Goal: Find specific page/section: Find specific page/section

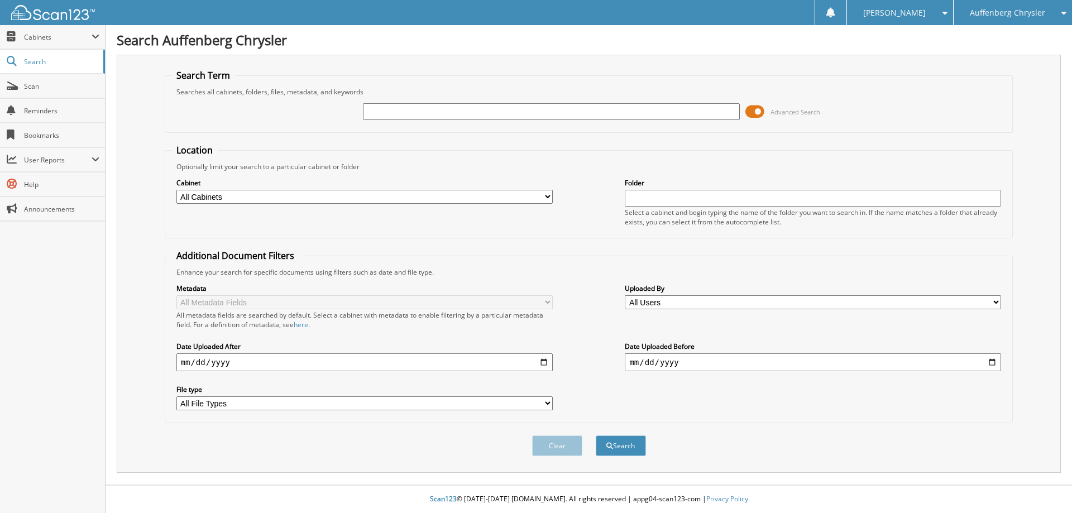
click at [433, 108] on input "text" at bounding box center [551, 111] width 376 height 17
type input "[PERSON_NAME]"
click at [615, 442] on button "Search" at bounding box center [621, 445] width 50 height 21
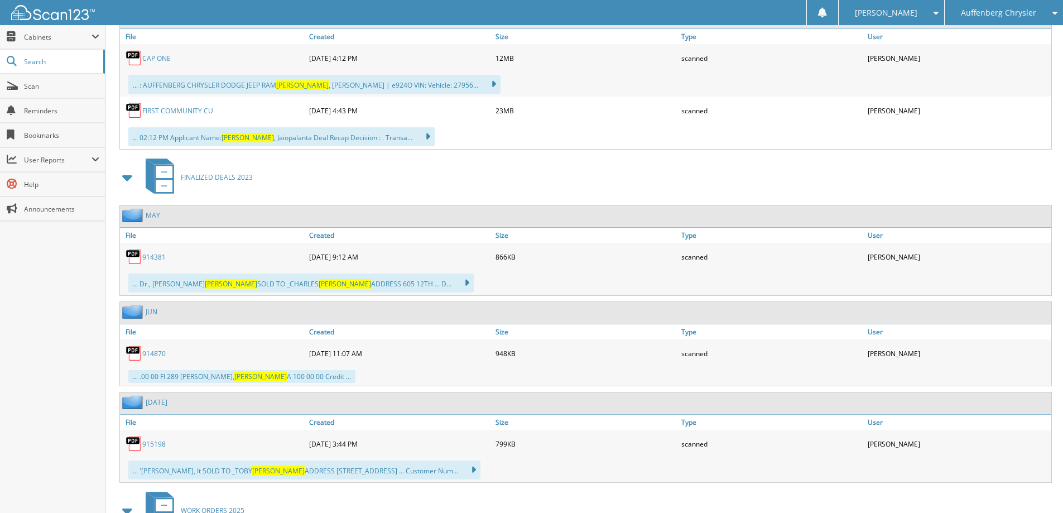
scroll to position [2952, 0]
click at [45, 39] on span "Cabinets" at bounding box center [58, 36] width 68 height 9
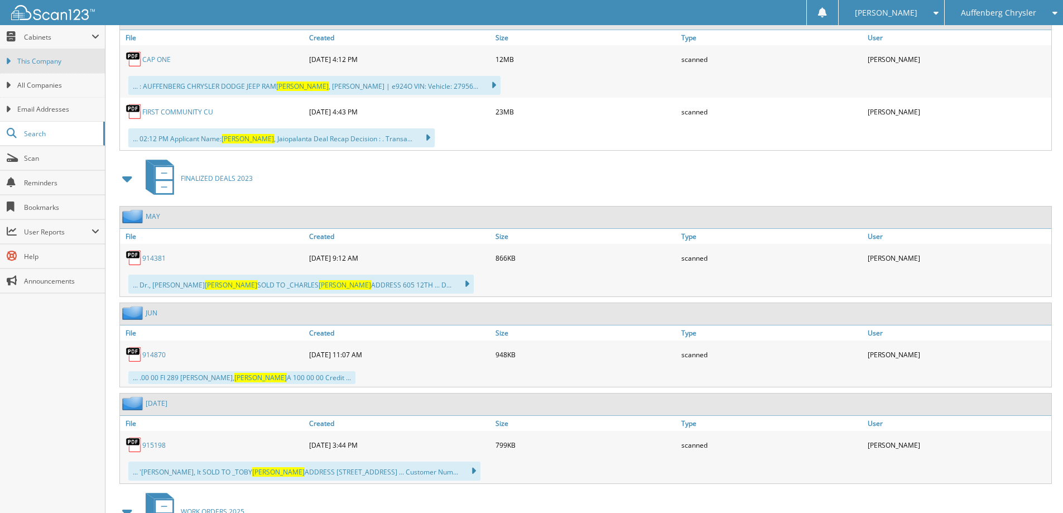
click at [44, 69] on link "This Company" at bounding box center [52, 61] width 105 height 24
